Goal: Task Accomplishment & Management: Complete application form

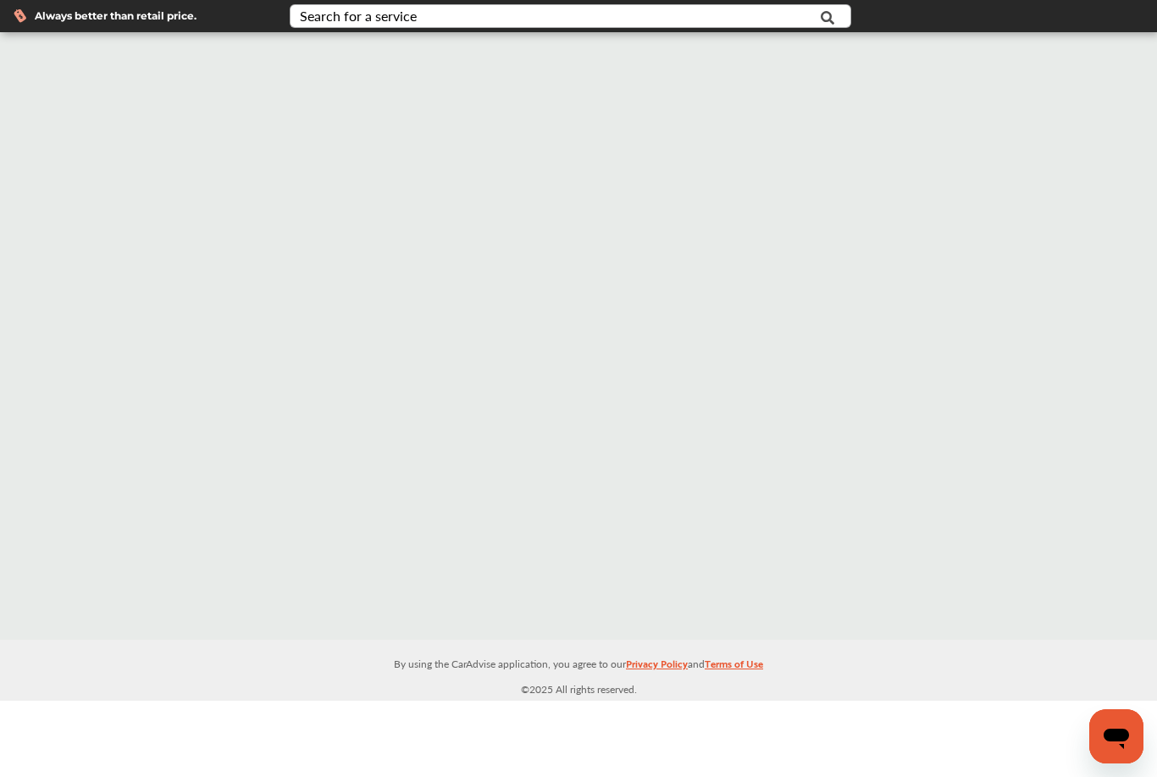
click at [338, 16] on div "Search for a service" at bounding box center [358, 16] width 117 height 14
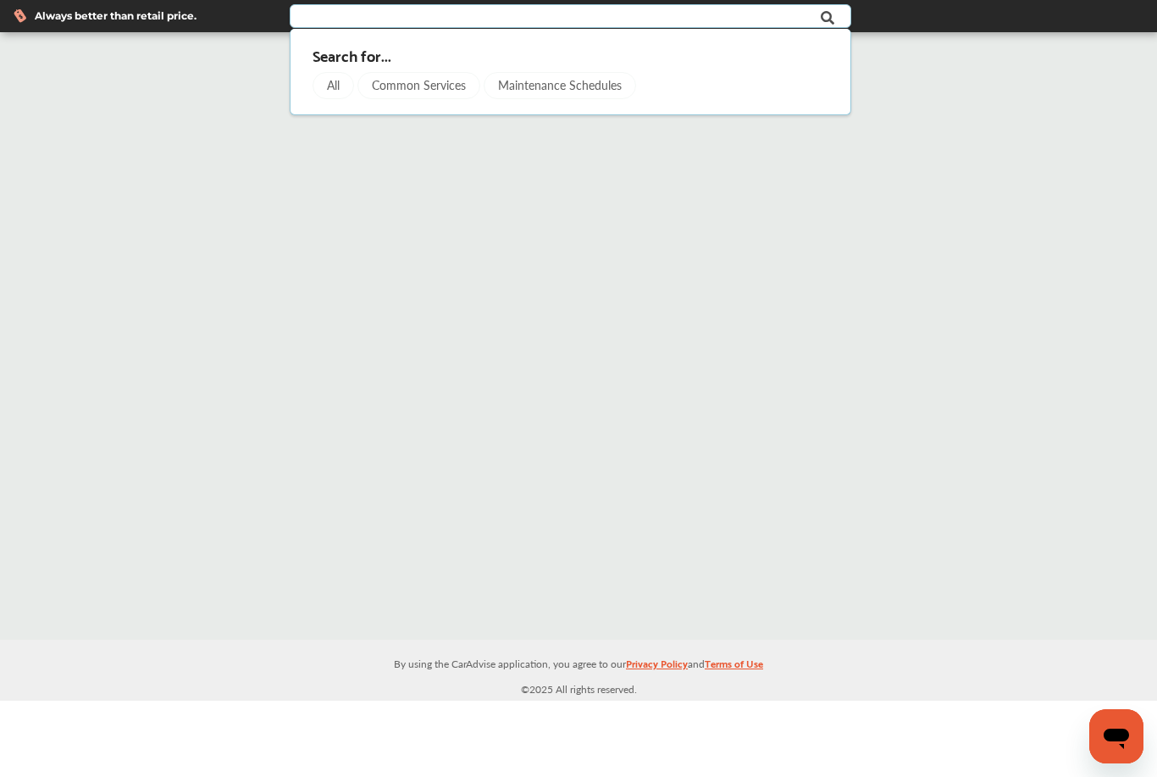
click at [458, 85] on div "Common Services" at bounding box center [418, 85] width 123 height 27
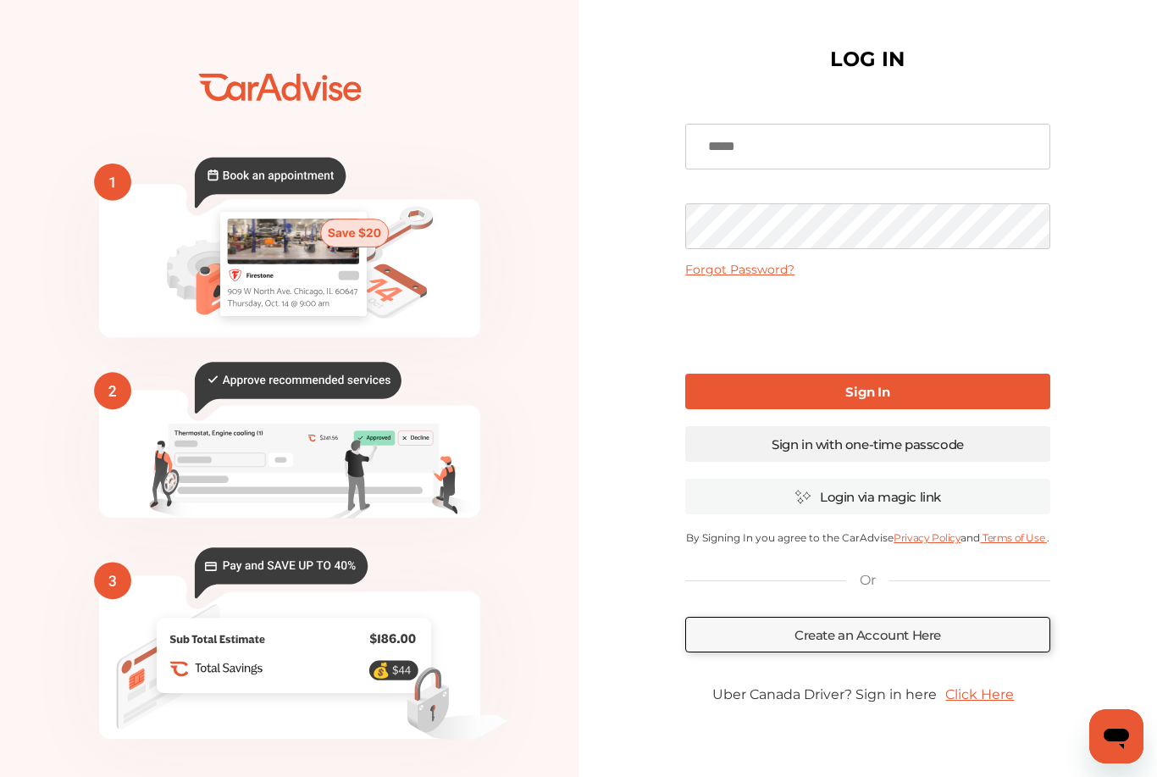
click at [879, 443] on link "Sign in with one-time passcode" at bounding box center [867, 444] width 364 height 36
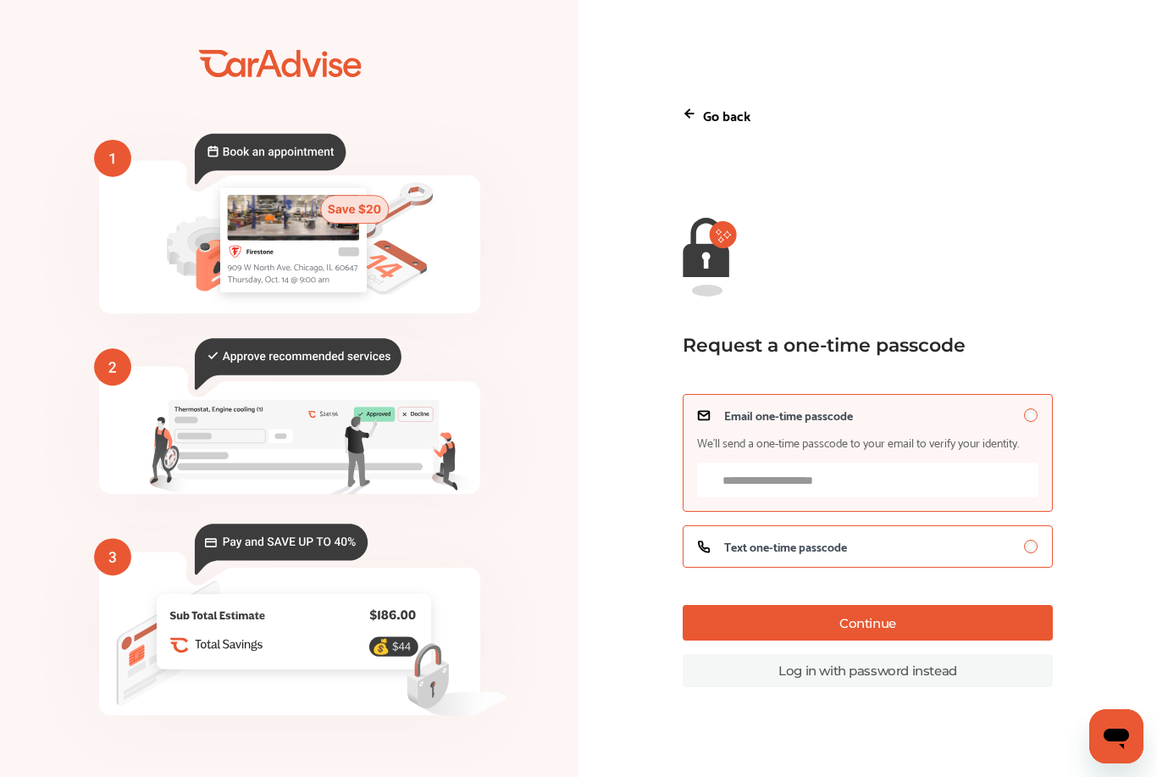
click at [851, 553] on div "Text one-time passcode" at bounding box center [867, 546] width 341 height 14
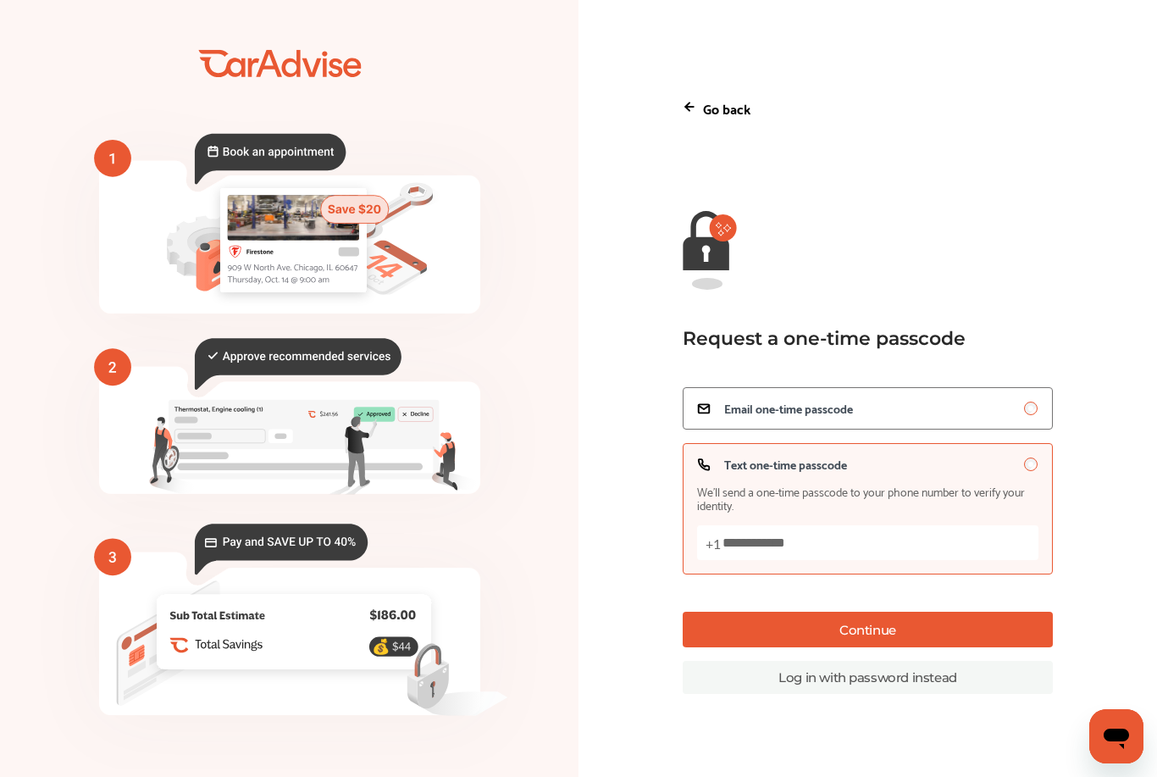
type input "**********"
click at [922, 647] on button "Continue" at bounding box center [868, 629] width 370 height 36
click at [965, 647] on button "Continue" at bounding box center [868, 629] width 370 height 36
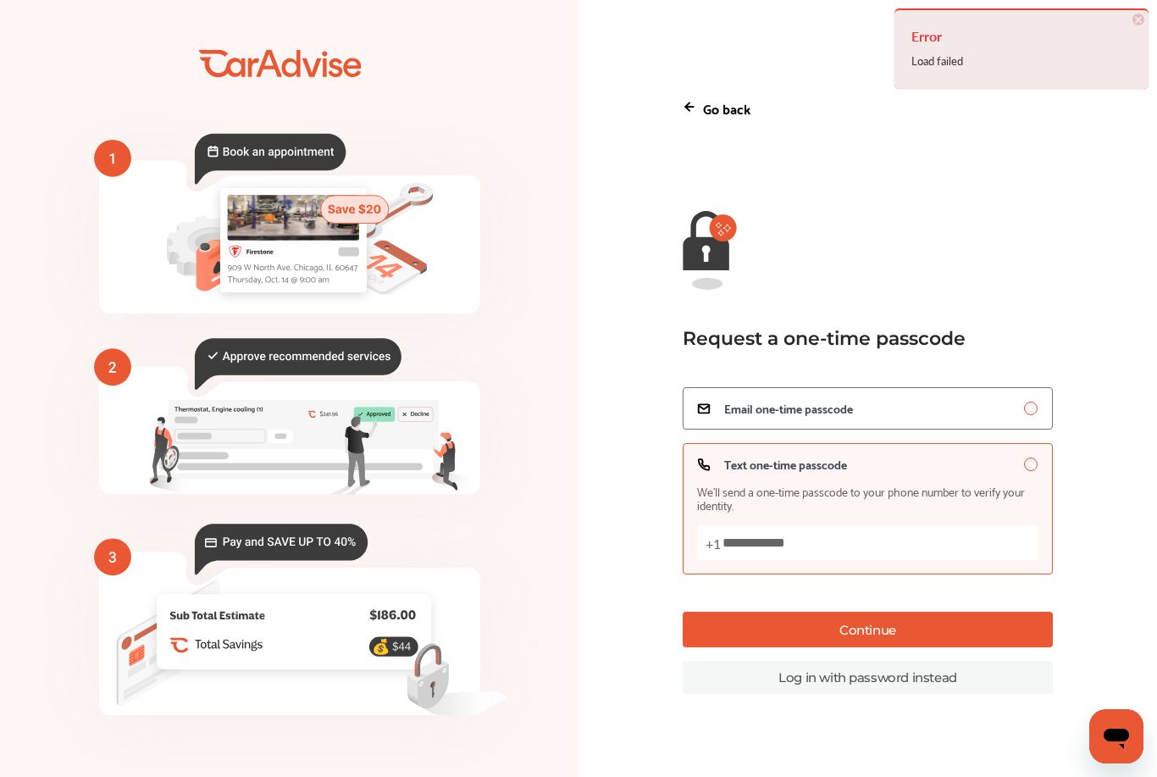
click at [959, 647] on button "Continue" at bounding box center [868, 629] width 370 height 36
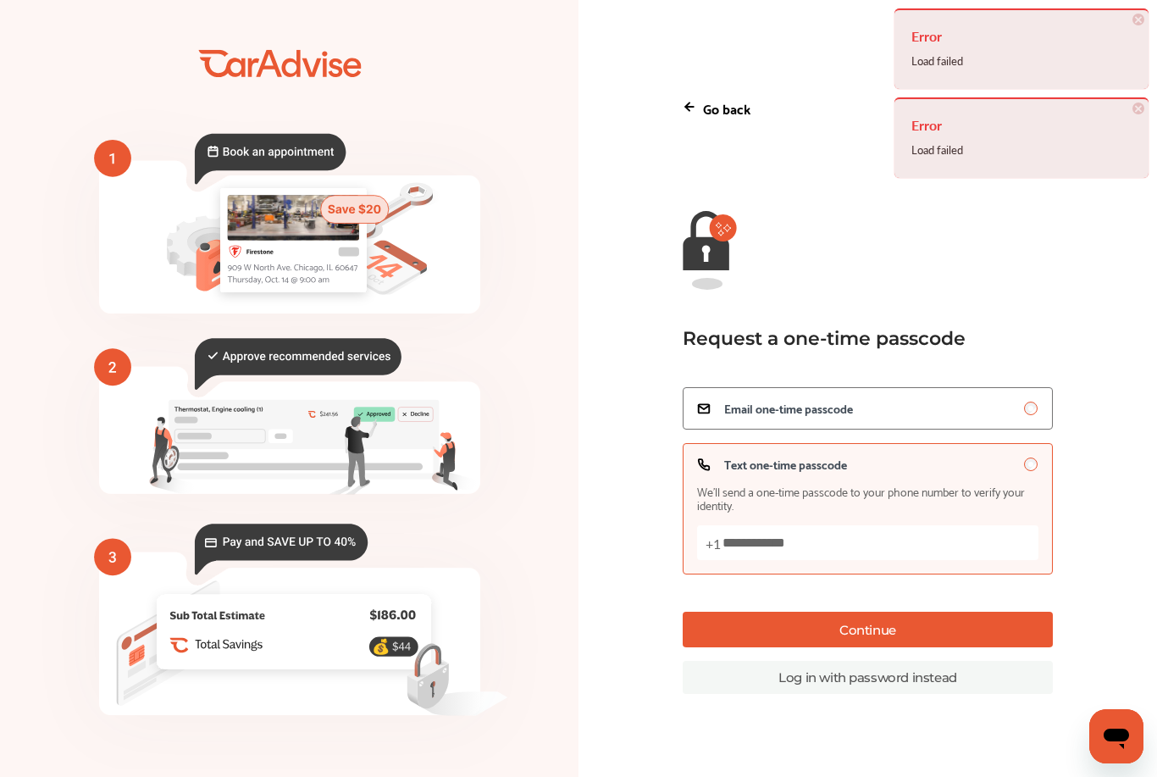
click at [959, 647] on button "Continue" at bounding box center [868, 629] width 370 height 36
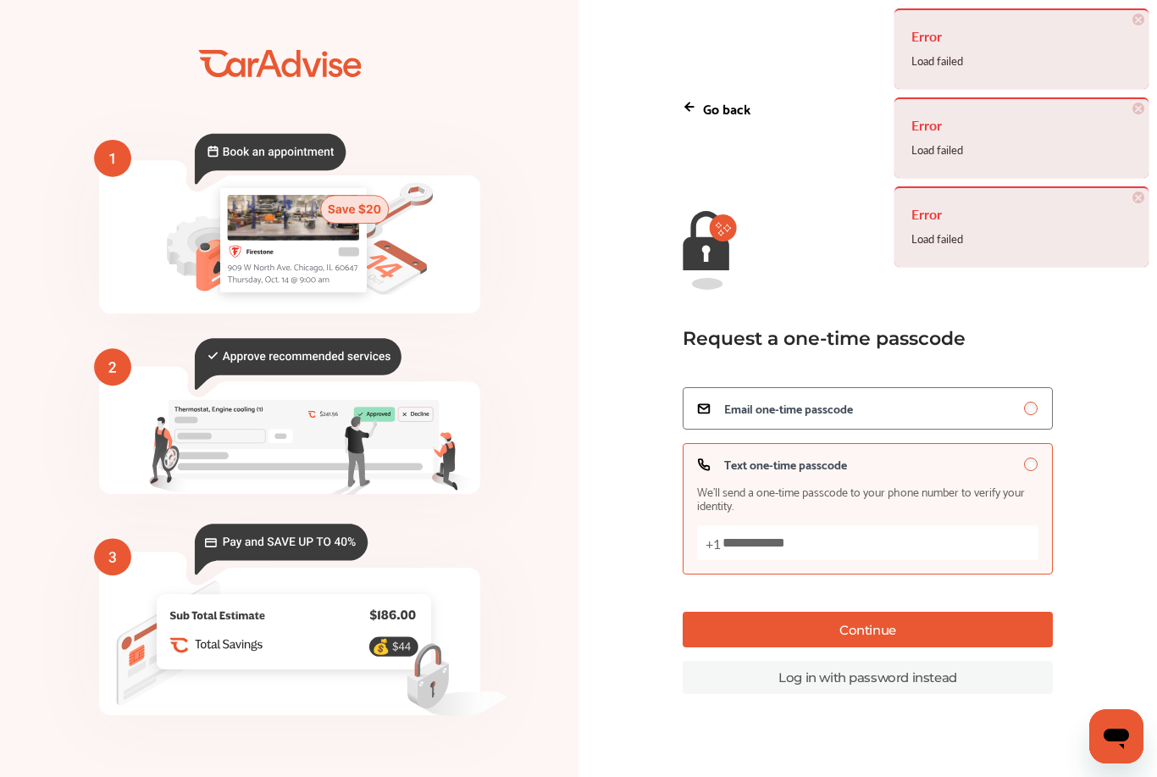
click at [959, 647] on button "Continue" at bounding box center [868, 629] width 370 height 36
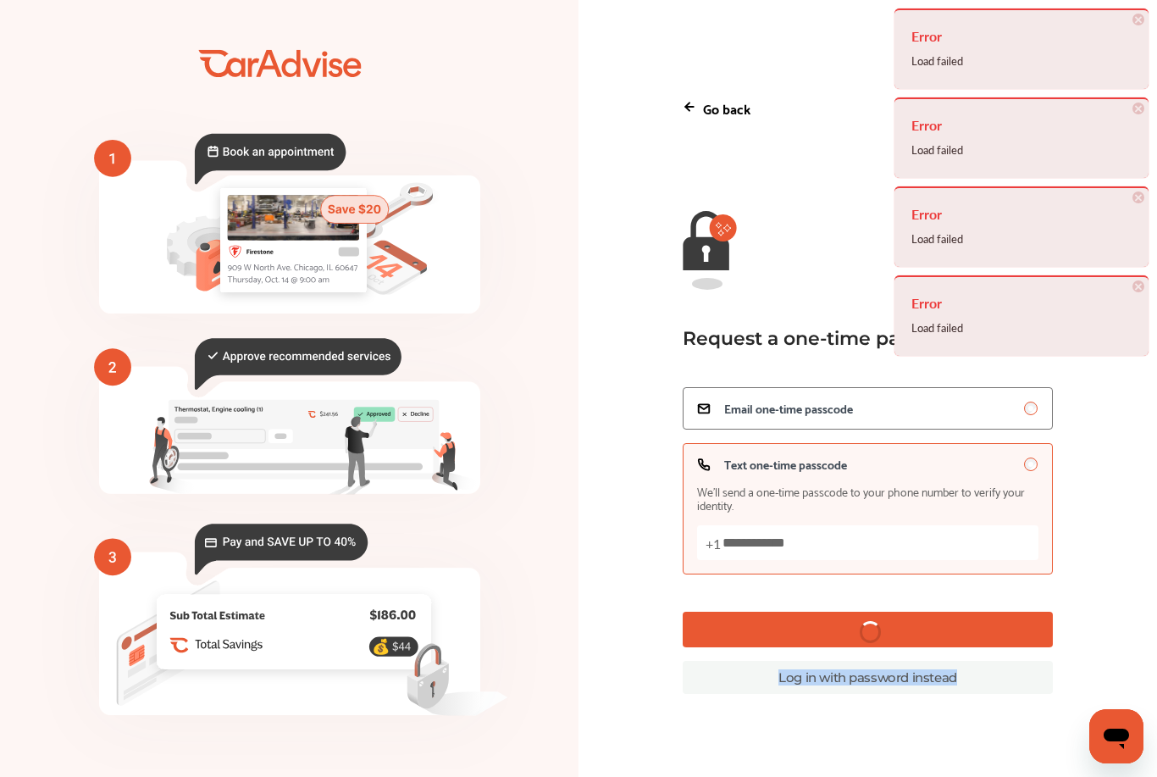
click at [959, 647] on button "Continue" at bounding box center [868, 629] width 370 height 36
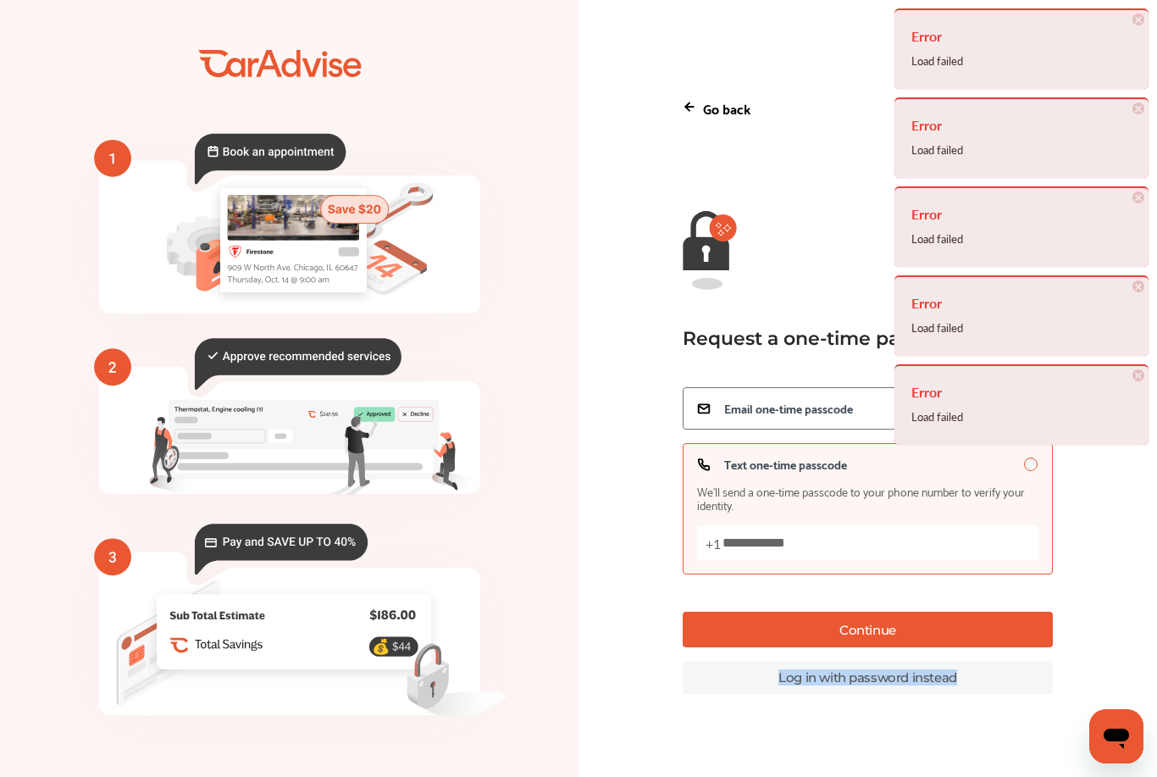
click at [959, 647] on button "Continue" at bounding box center [868, 629] width 370 height 36
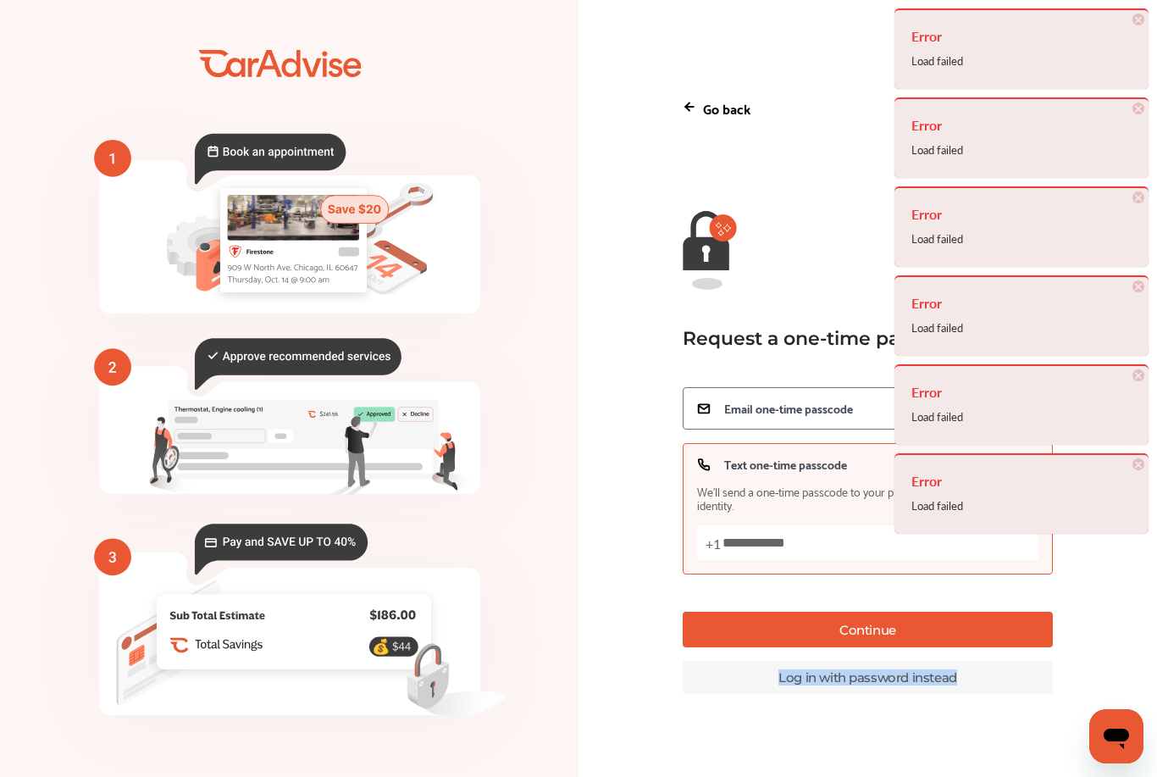
click at [959, 647] on button "Continue" at bounding box center [868, 629] width 370 height 36
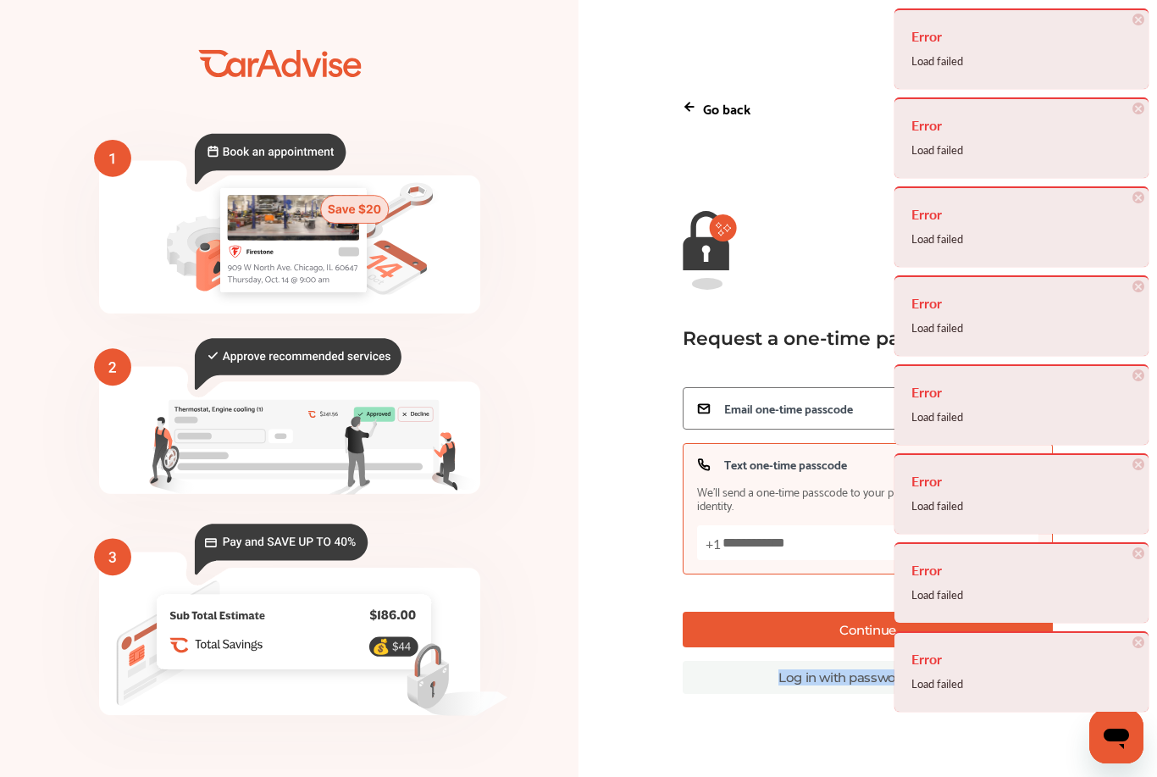
click at [959, 650] on div "Error Load failed × Dismiss Error Load failed × Dismiss Error Load failed × Dis…" at bounding box center [578, 388] width 1157 height 777
click at [959, 650] on div "Error Load failed × Dismiss Error Load failed × Dismiss Error Load failed × Dis…" at bounding box center [1021, 360] width 271 height 720
click at [959, 650] on h4 "Error" at bounding box center [1021, 658] width 220 height 27
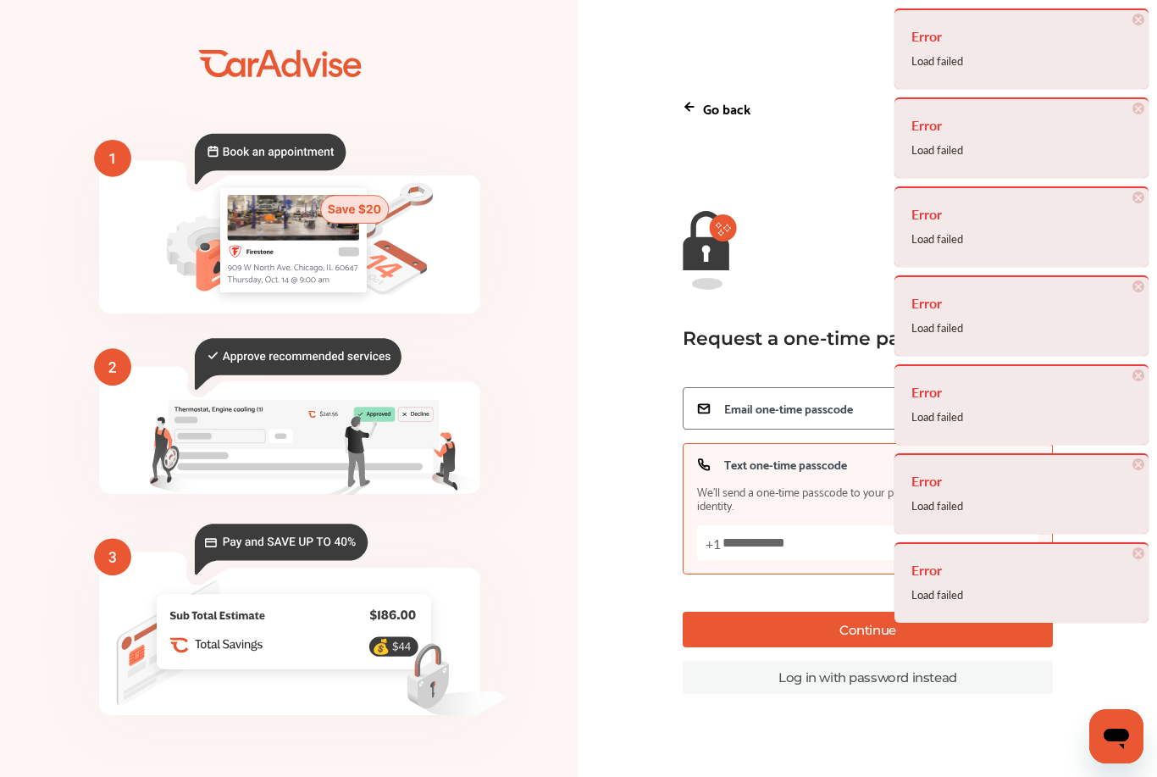
click at [959, 647] on h4 "Error" at bounding box center [1021, 633] width 220 height 27
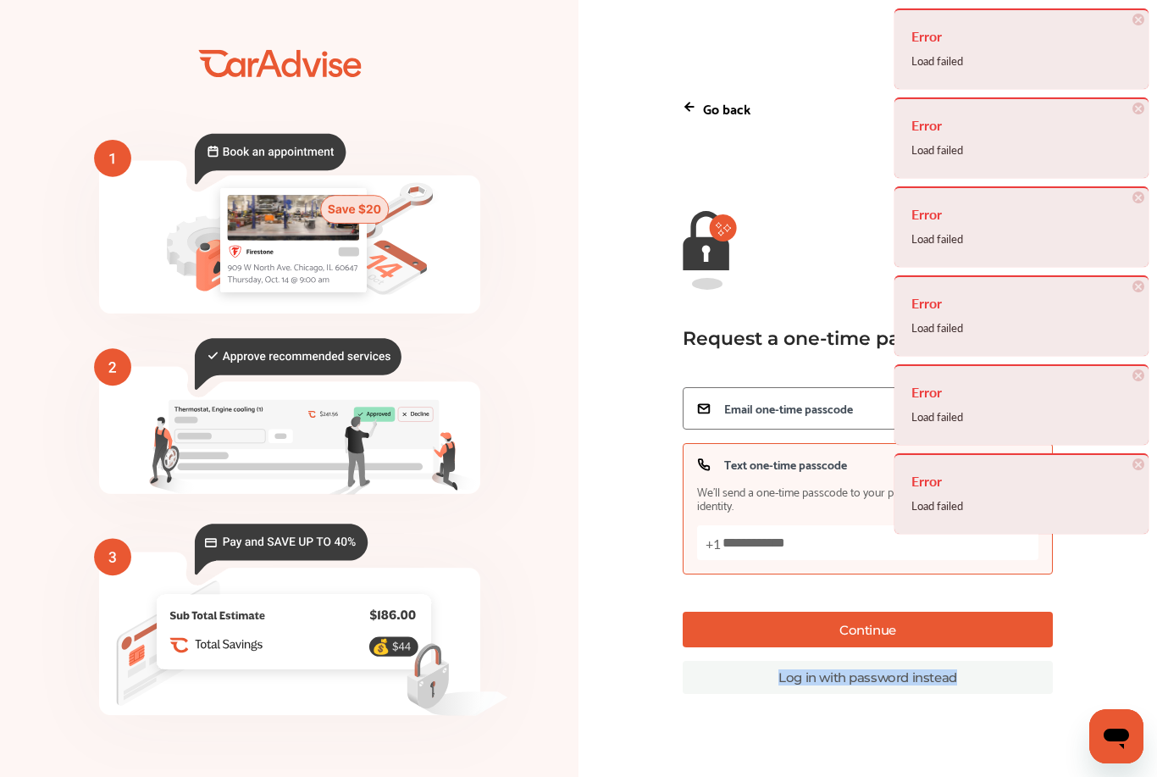
click at [886, 647] on button "Continue" at bounding box center [868, 629] width 370 height 36
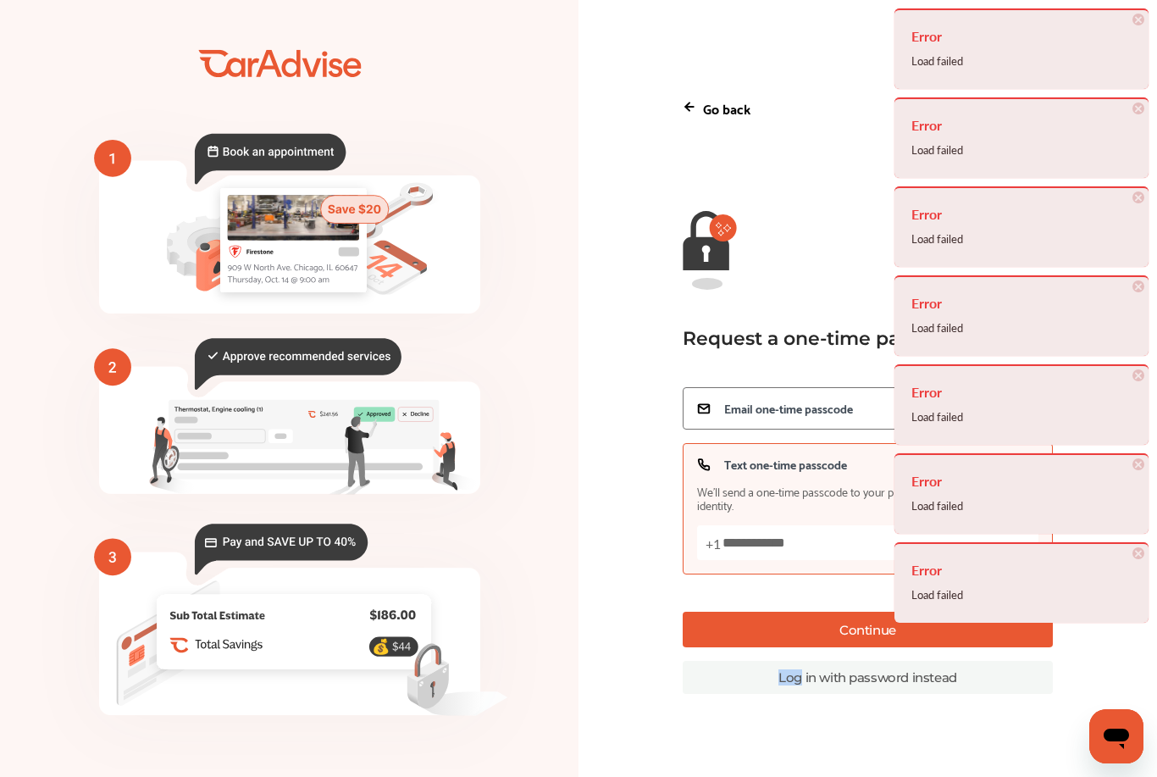
click at [886, 647] on button "Continue" at bounding box center [868, 629] width 370 height 36
click at [886, 633] on div "Error Load failed × Dismiss Error Load failed × Dismiss Error Load failed × Dis…" at bounding box center [1021, 316] width 271 height 633
click at [886, 647] on button "Continue" at bounding box center [868, 629] width 370 height 36
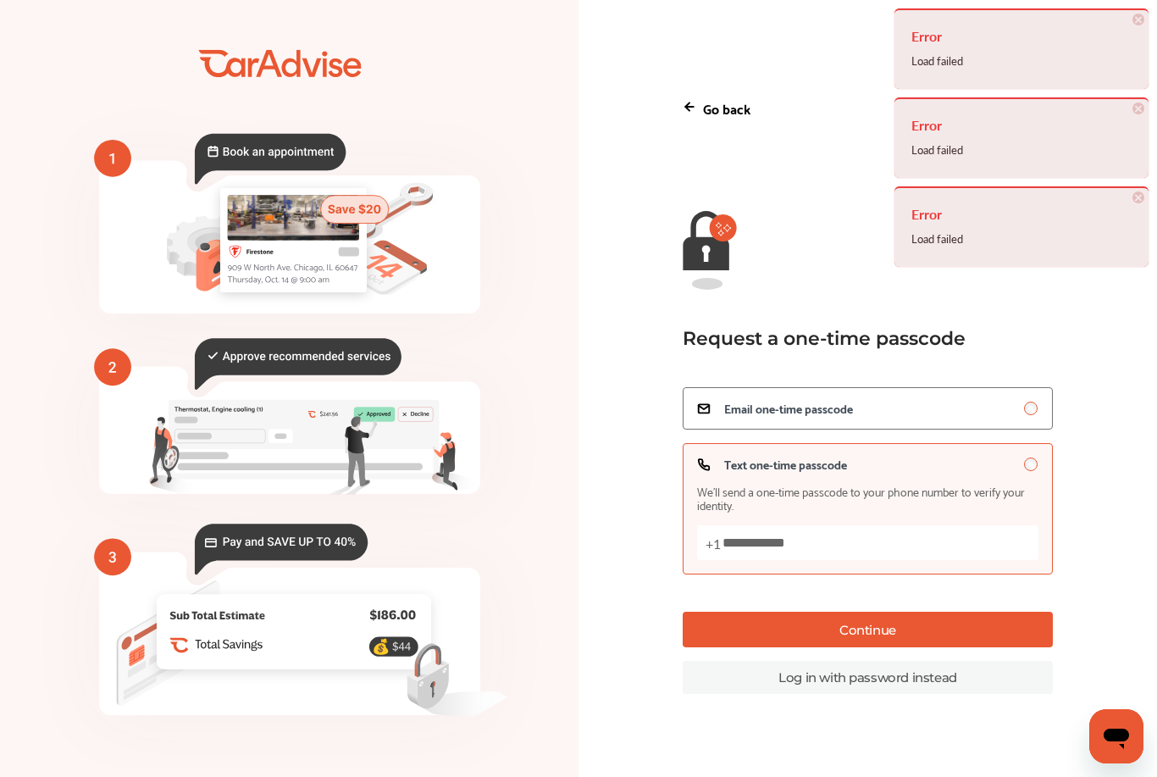
click at [709, 119] on p "Go back" at bounding box center [726, 108] width 47 height 23
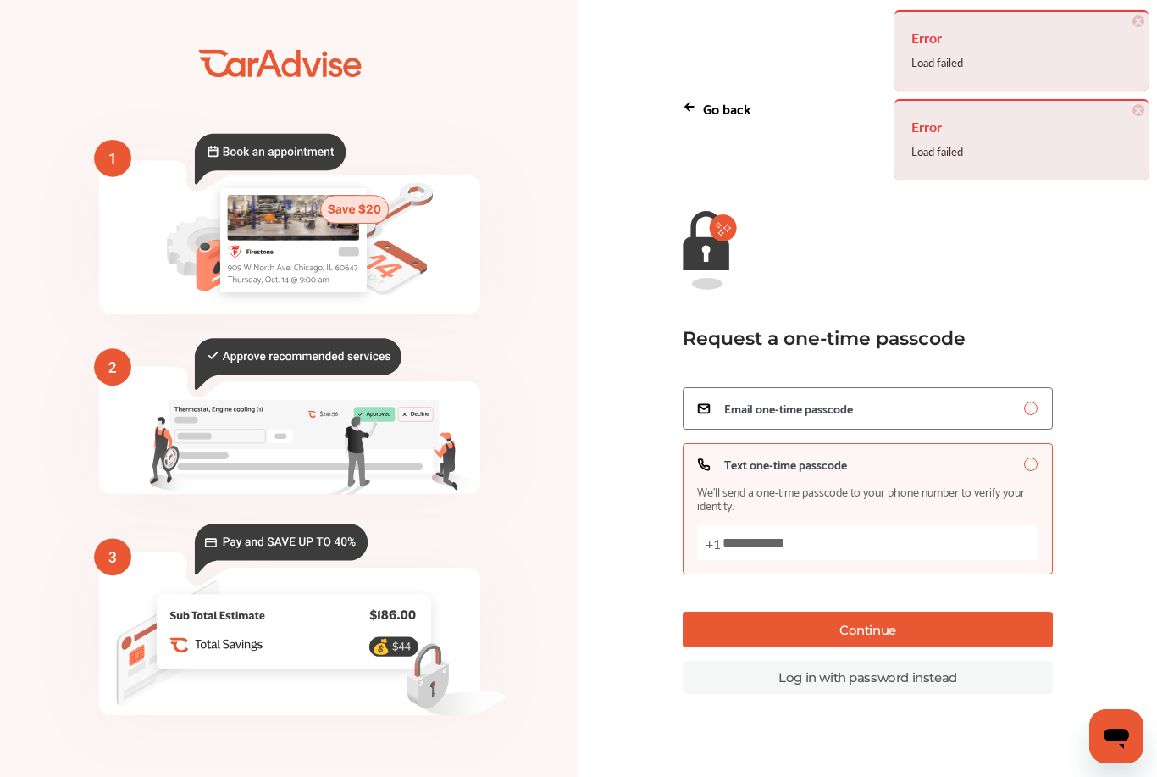
click at [690, 113] on icon at bounding box center [690, 107] width 14 height 14
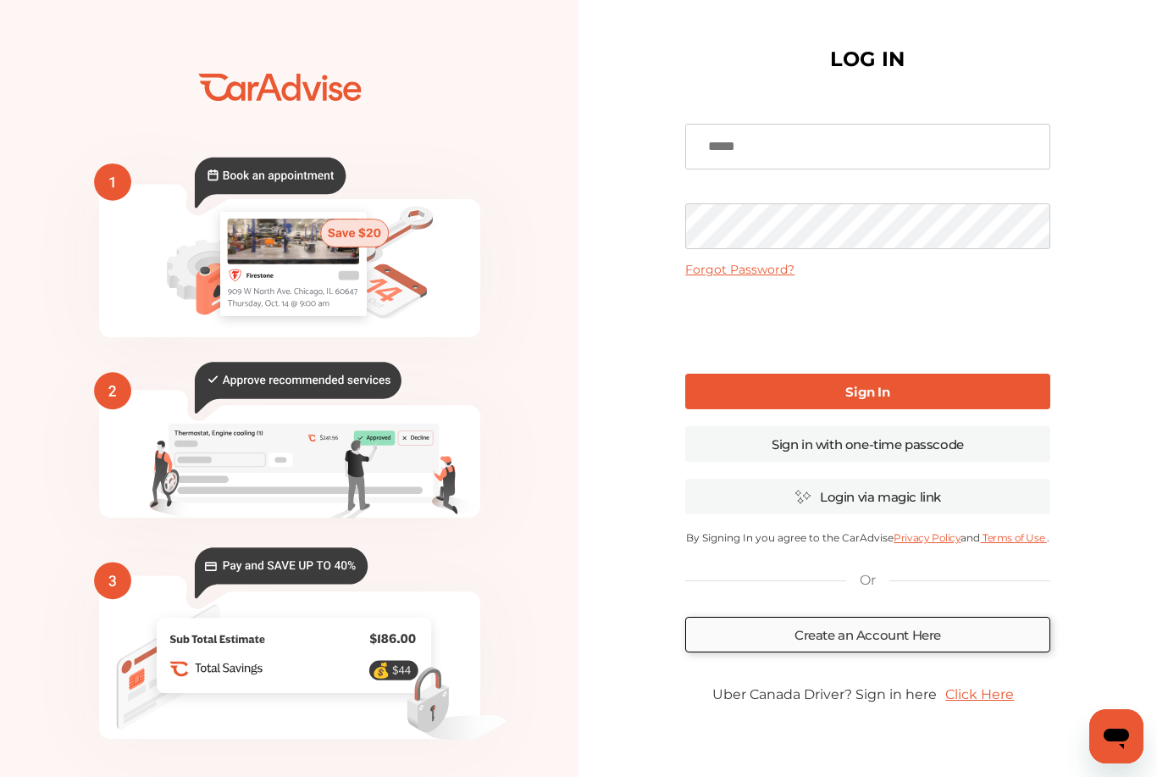
click at [860, 637] on link "Create an Account Here" at bounding box center [867, 635] width 364 height 36
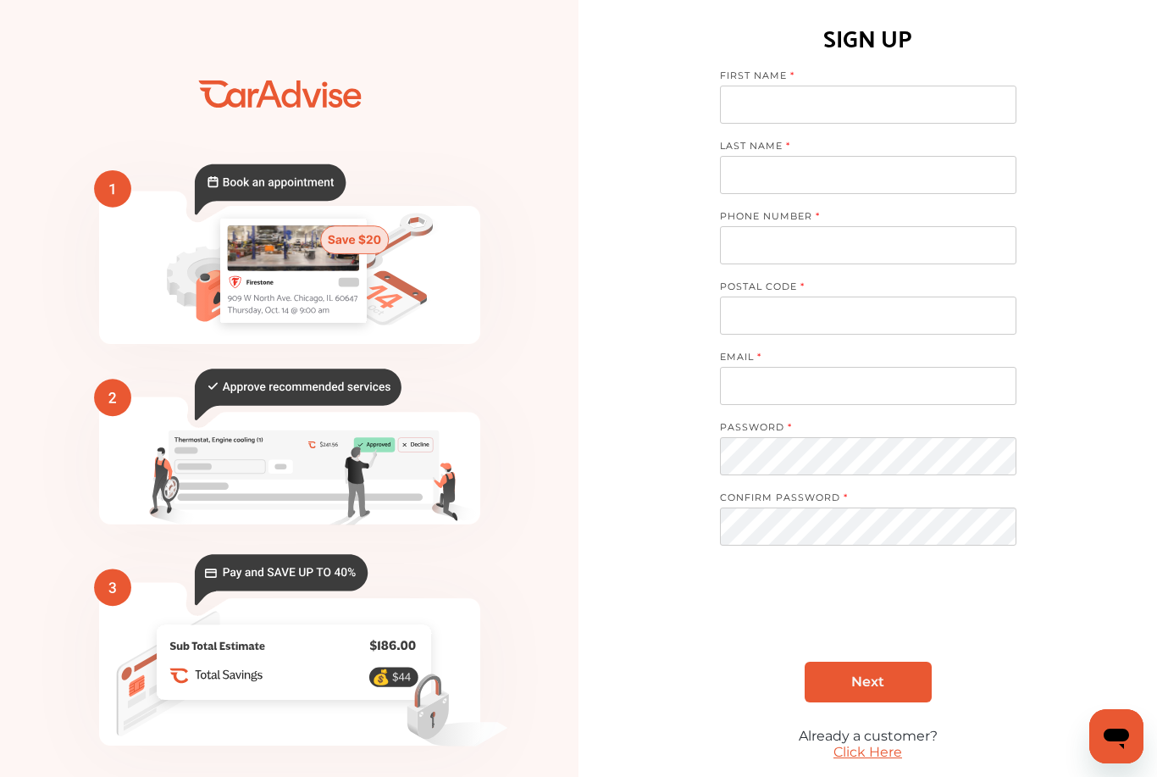
click at [790, 91] on input at bounding box center [868, 105] width 296 height 38
type input "*****"
type input "****"
type input "**********"
type input "*****"
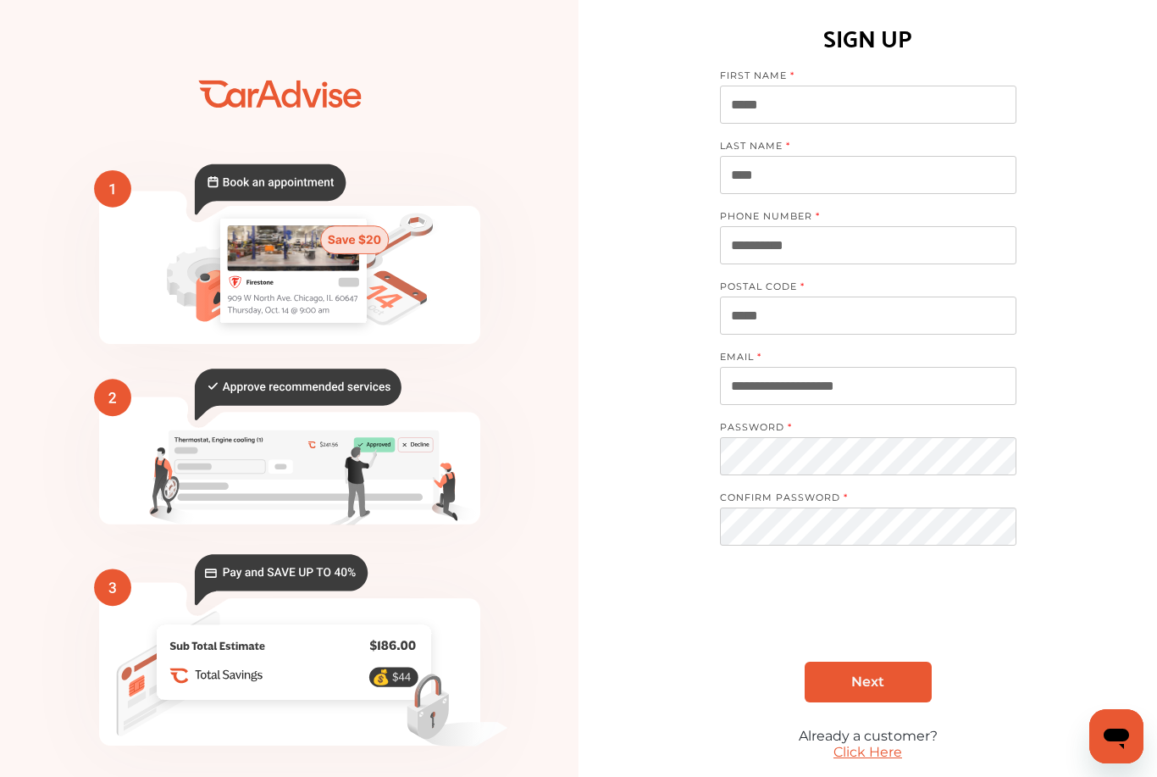
type input "**********"
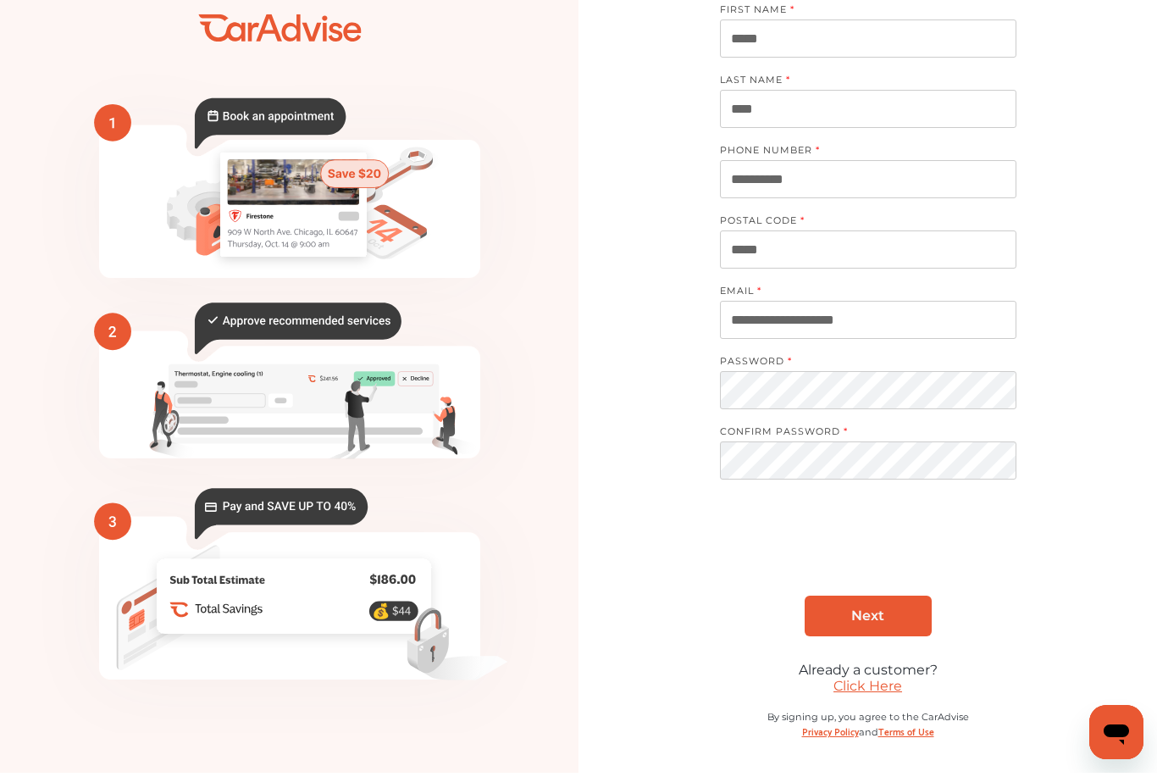
scroll to position [25, 0]
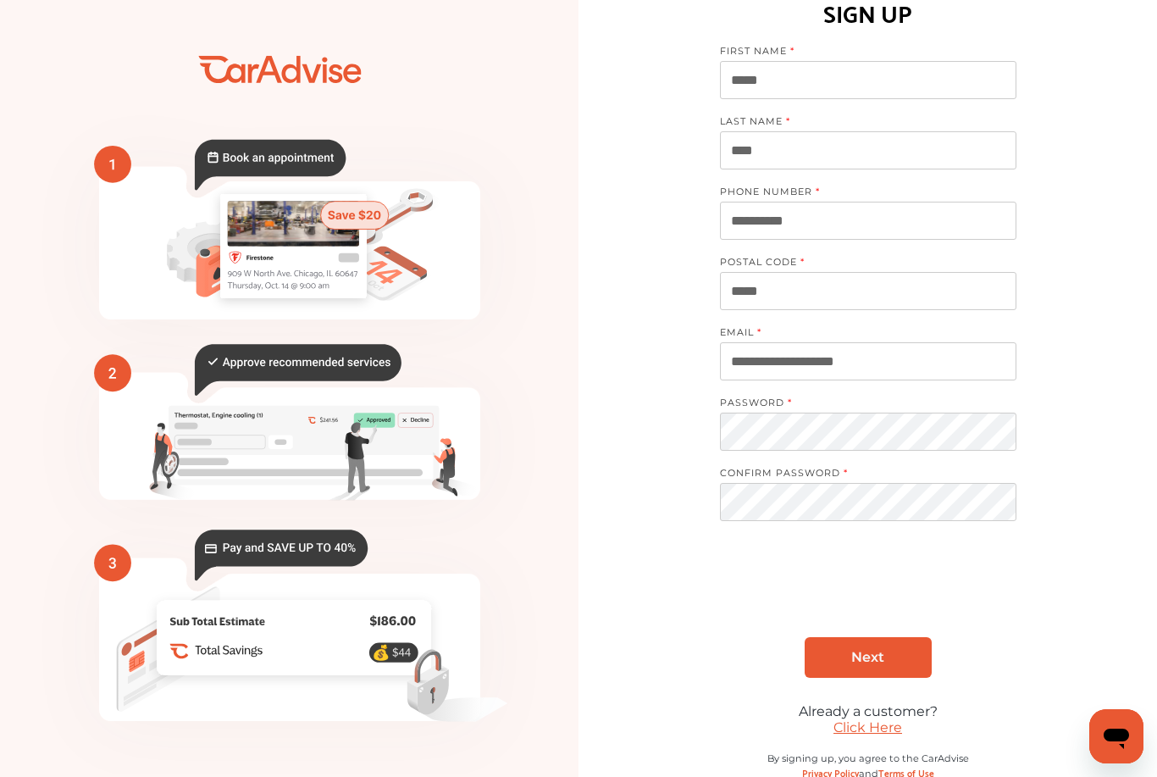
click at [850, 665] on link "Next" at bounding box center [868, 657] width 127 height 41
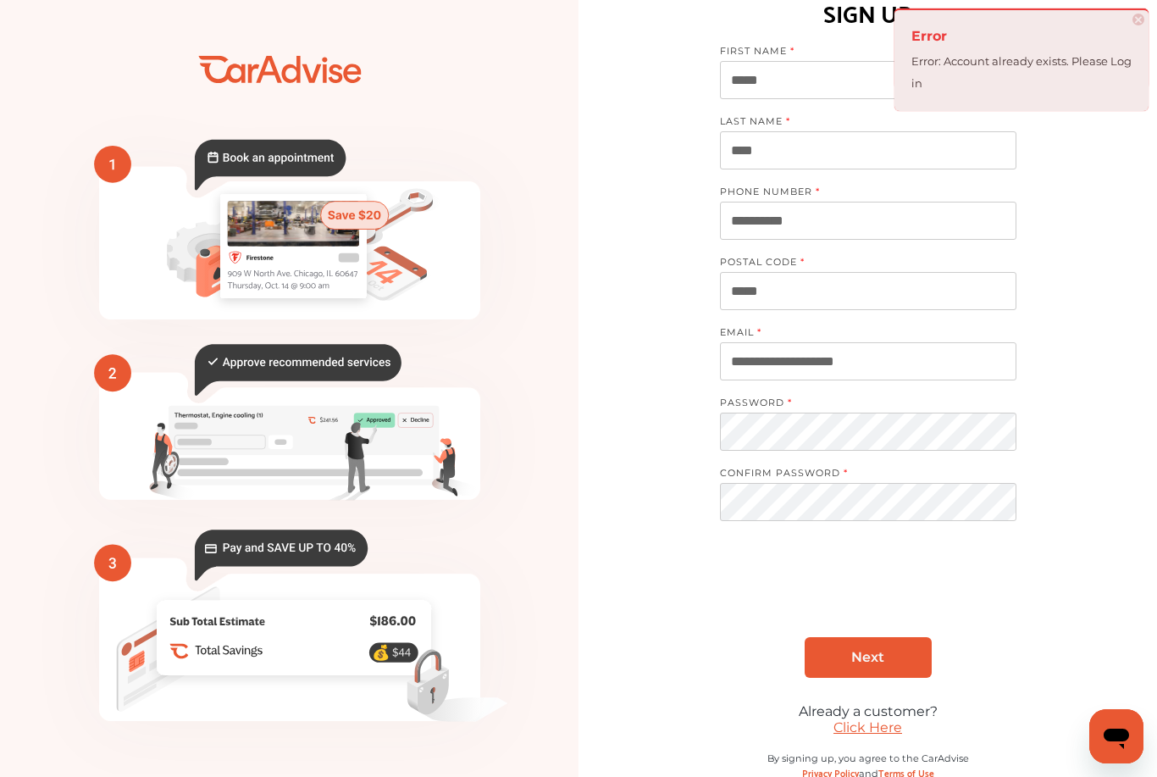
click at [862, 665] on span "Next" at bounding box center [867, 657] width 33 height 16
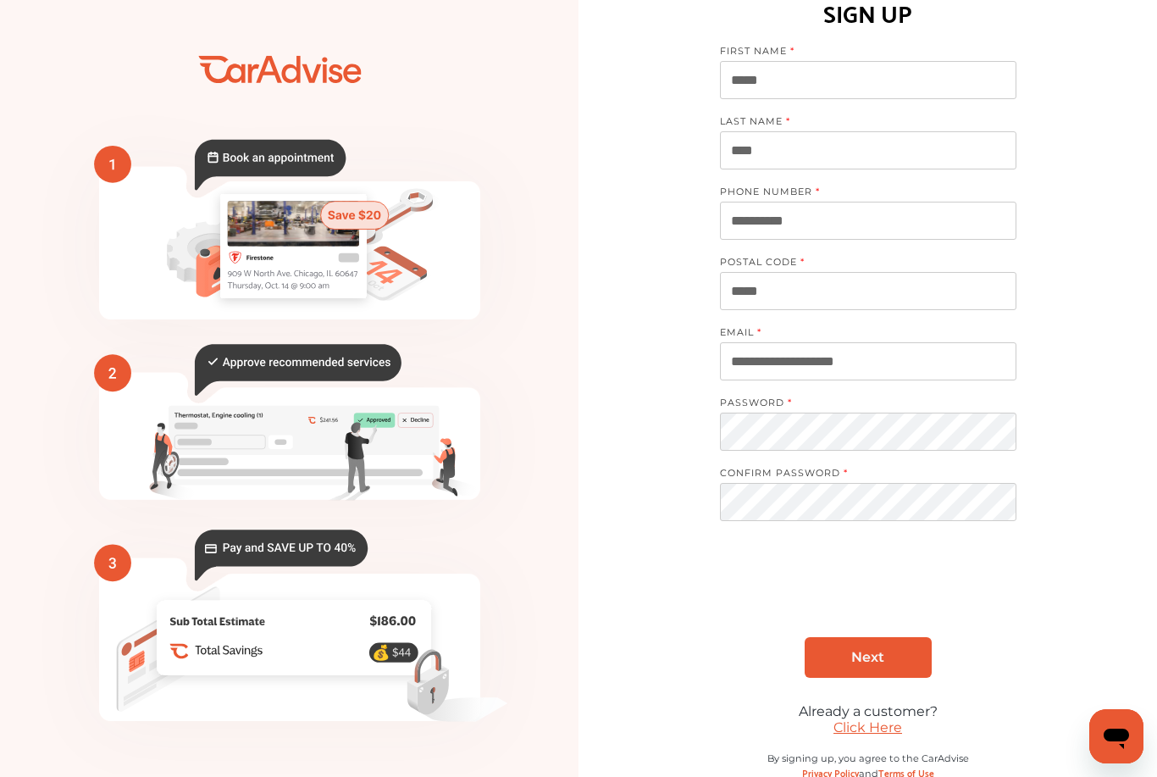
click at [864, 735] on link "Click Here" at bounding box center [867, 727] width 69 height 16
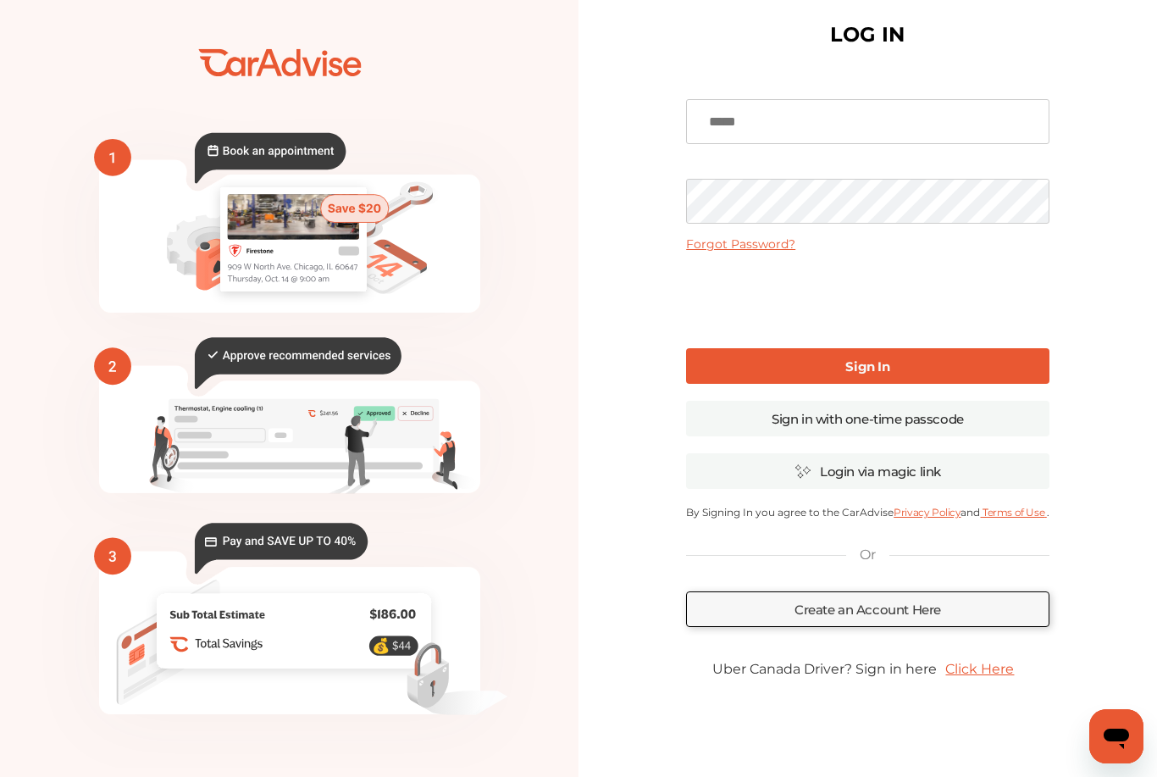
scroll to position [54, 0]
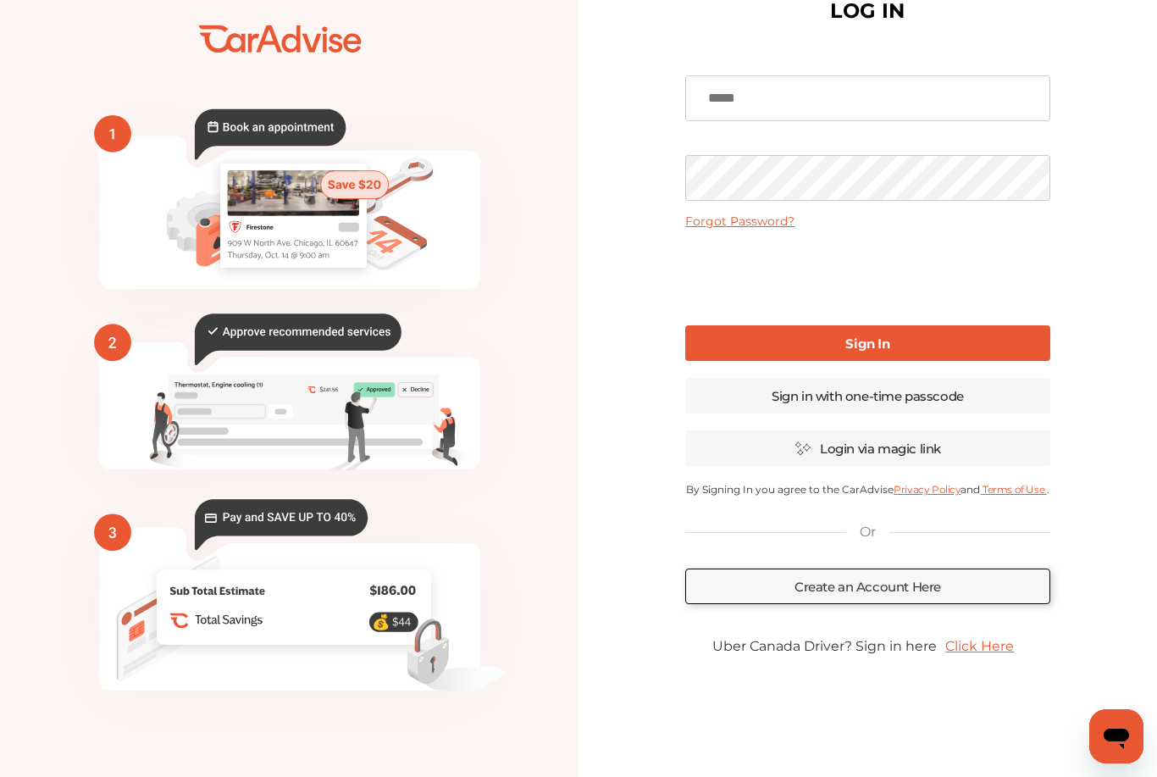
click at [791, 99] on input at bounding box center [867, 98] width 364 height 46
type input "**********"
click at [872, 337] on b "Sign In" at bounding box center [867, 343] width 44 height 16
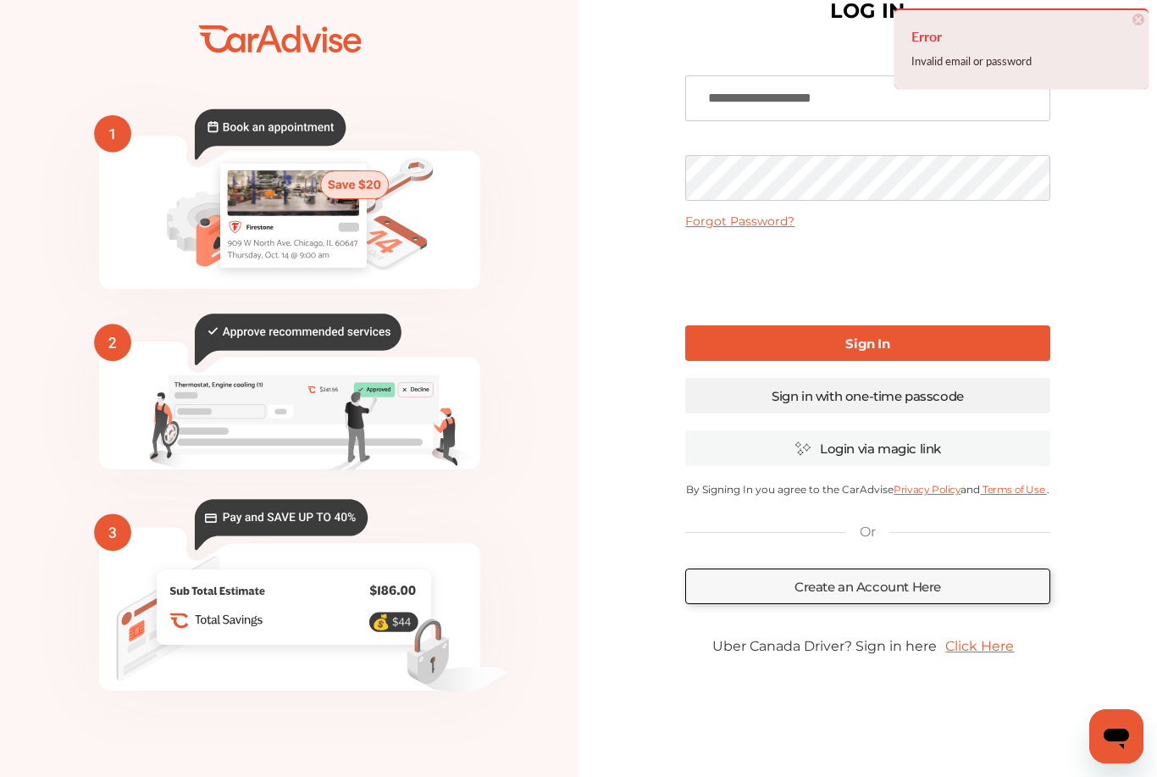
click at [880, 396] on link "Sign in with one-time passcode" at bounding box center [867, 396] width 364 height 36
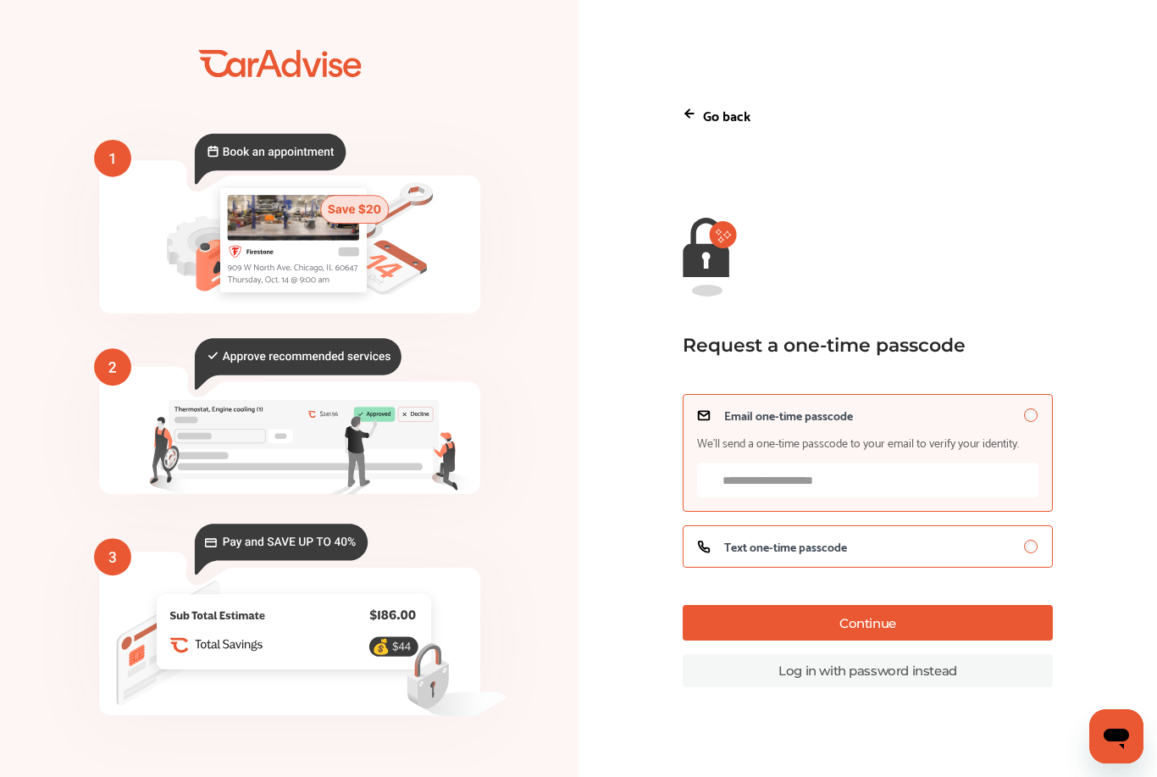
click at [924, 539] on div "Text one-time passcode" at bounding box center [867, 546] width 341 height 14
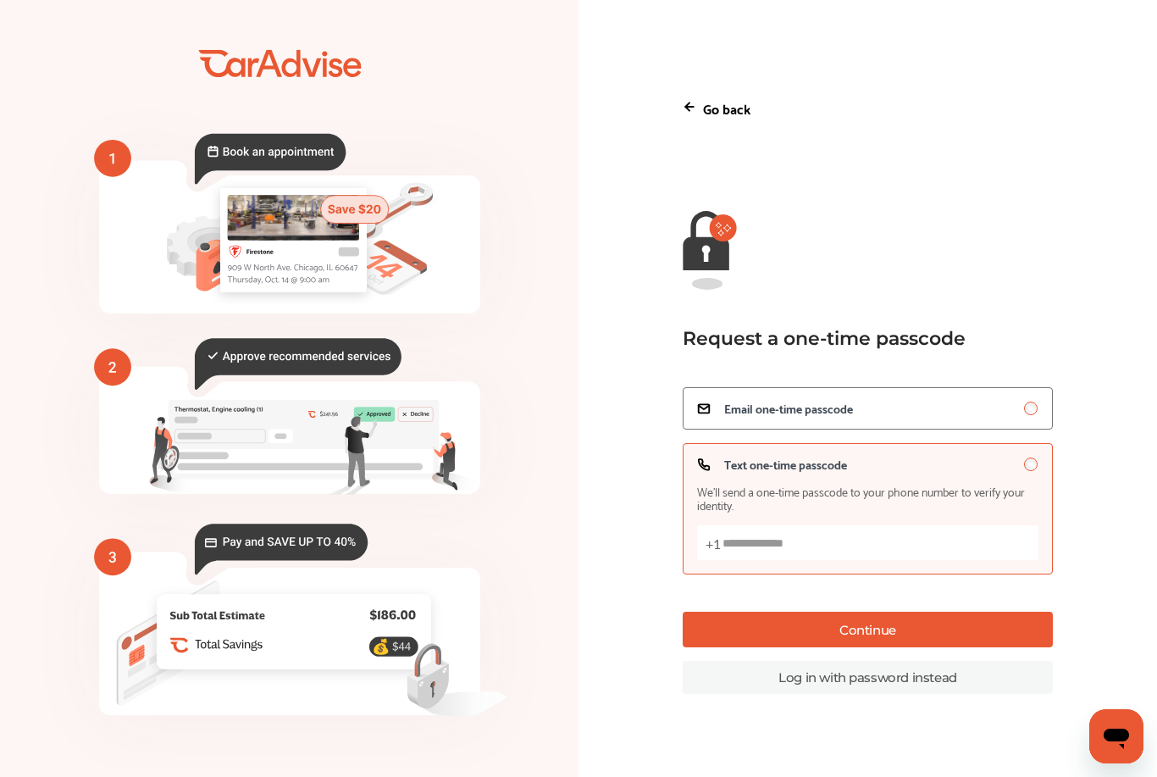
click at [832, 525] on input "Text one-time passcode We’ll send a one-time passcode to your phone number to v…" at bounding box center [867, 542] width 341 height 35
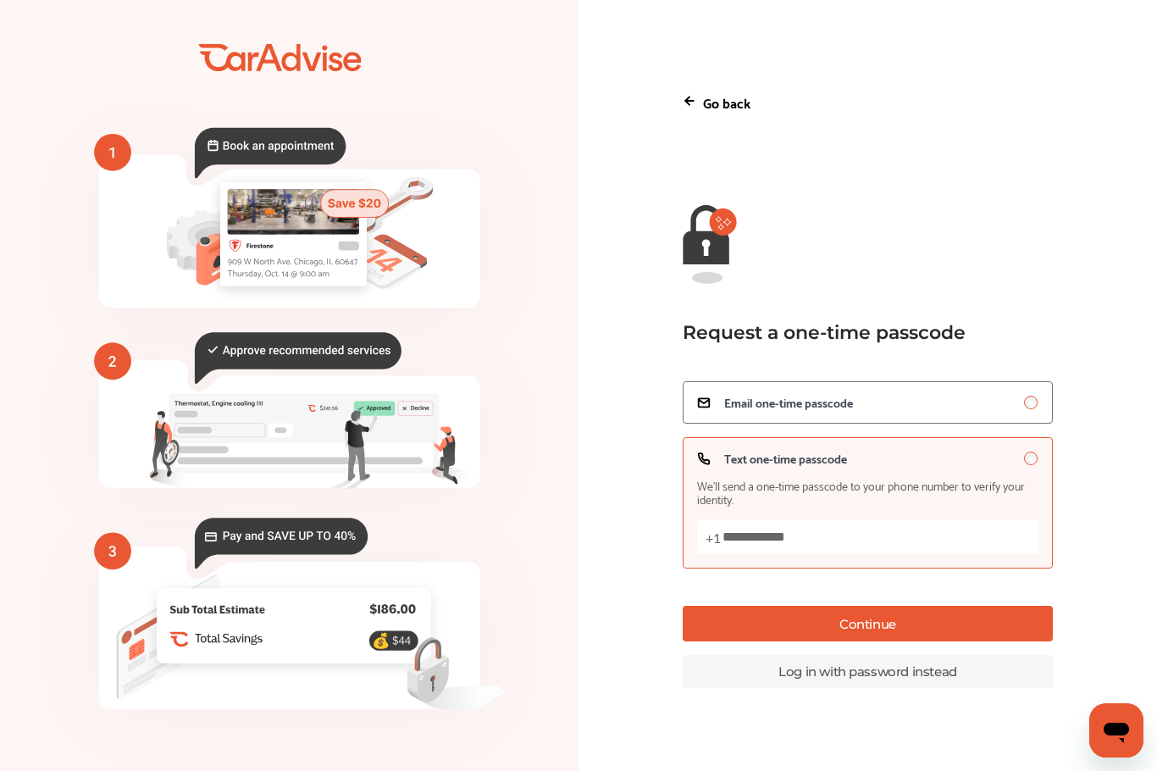
type input "**********"
click at [903, 611] on button "Continue" at bounding box center [868, 629] width 370 height 36
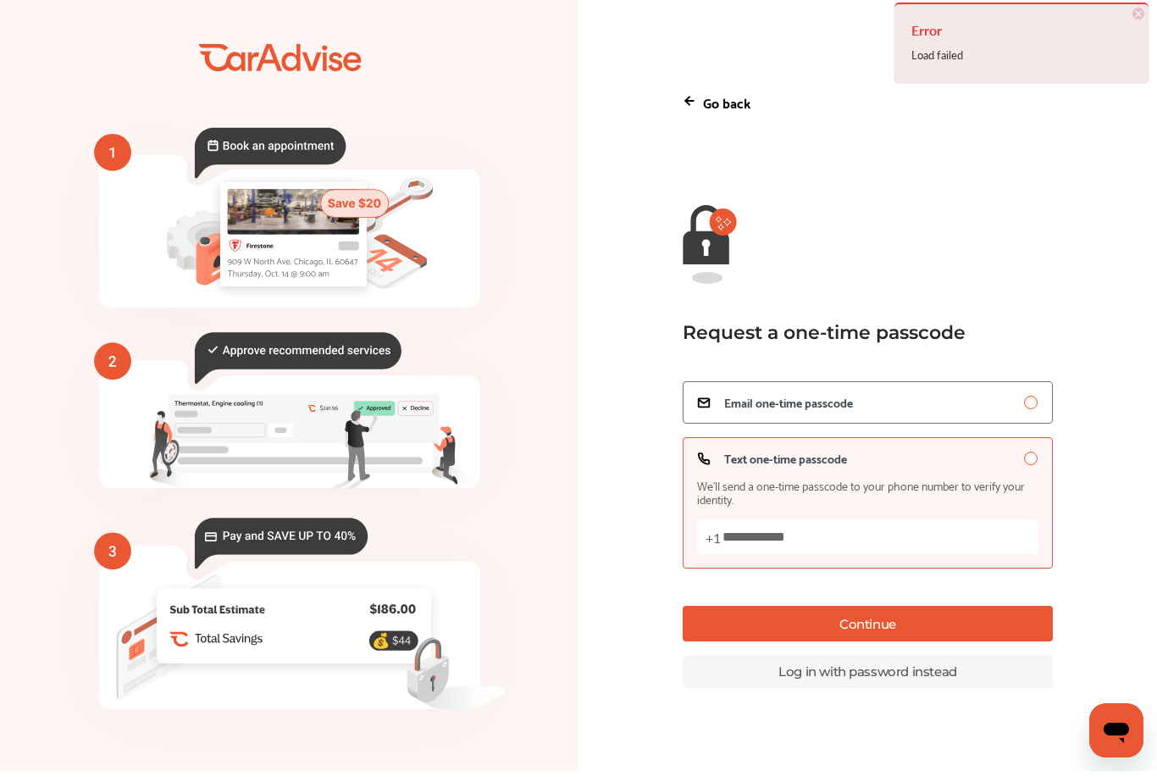
scroll to position [48, 0]
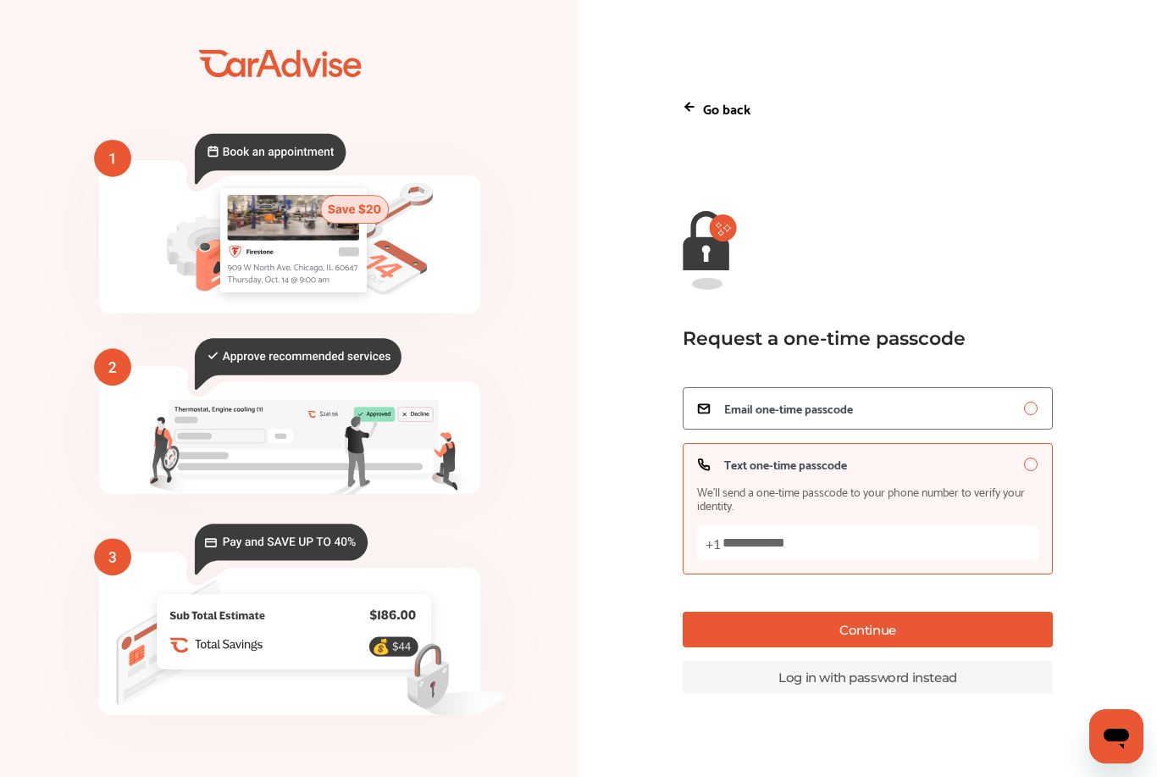
click at [690, 83] on div "Go back" at bounding box center [868, 108] width 370 height 50
click at [689, 102] on icon at bounding box center [688, 106] width 4 height 8
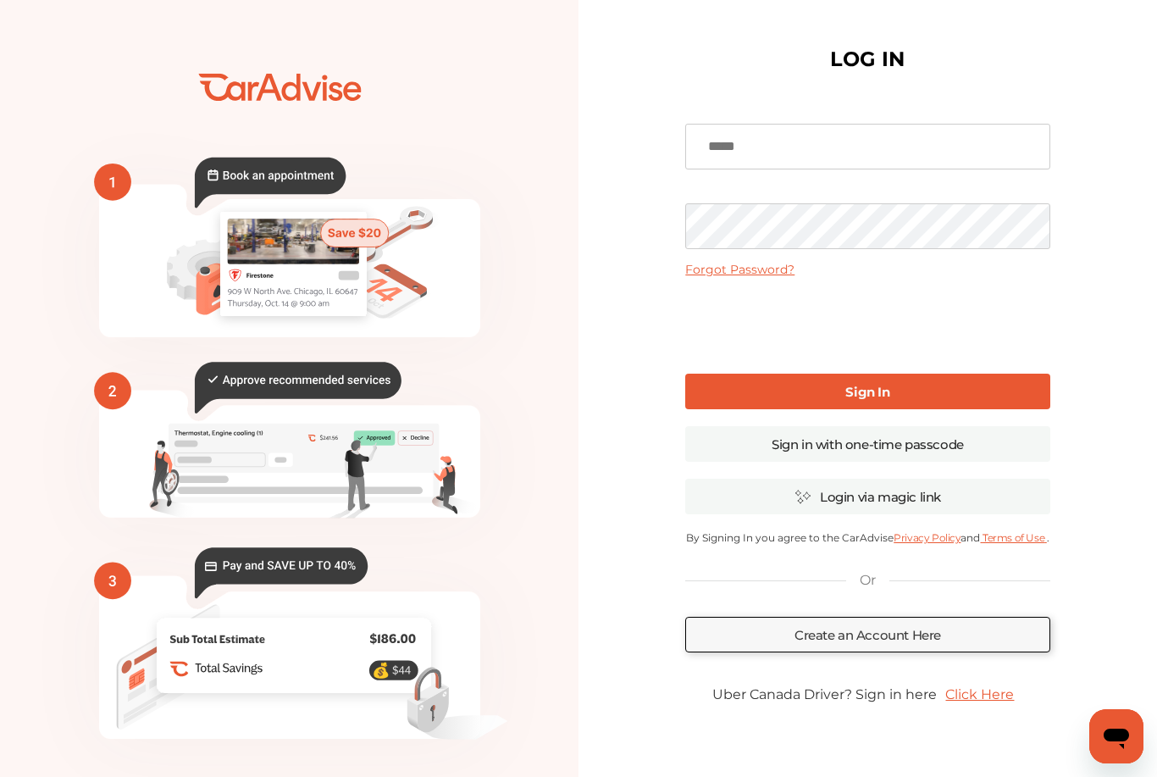
drag, startPoint x: 689, startPoint y: 127, endPoint x: 689, endPoint y: 79, distance: 48.3
click at [689, 124] on input at bounding box center [867, 147] width 364 height 46
click at [294, 84] on icon "💰" at bounding box center [289, 411] width 578 height 762
